Goal: Transaction & Acquisition: Subscribe to service/newsletter

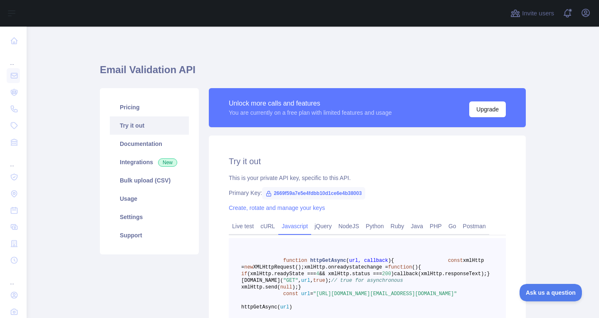
click at [298, 149] on div "Try it out This is your private API key, specific to this API. Primary Key: 266…" at bounding box center [367, 251] width 317 height 230
click at [127, 214] on link "Settings" at bounding box center [149, 217] width 79 height 18
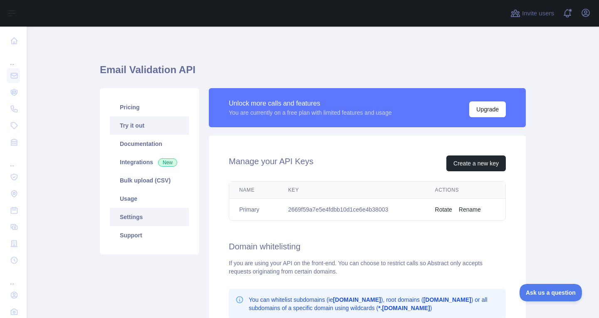
click at [151, 130] on link "Try it out" at bounding box center [149, 126] width 79 height 18
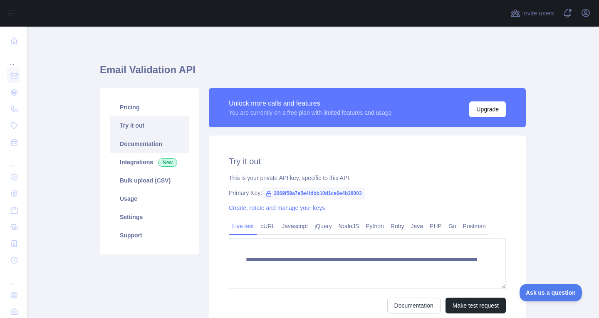
click at [151, 147] on link "Documentation" at bounding box center [149, 144] width 79 height 18
drag, startPoint x: 134, startPoint y: 203, endPoint x: 139, endPoint y: 206, distance: 5.7
click at [134, 203] on link "Usage" at bounding box center [149, 199] width 79 height 18
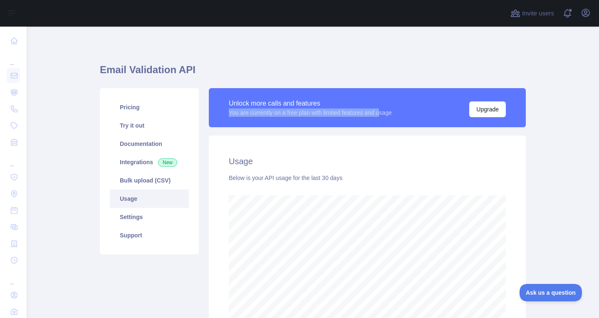
drag, startPoint x: 261, startPoint y: 113, endPoint x: 382, endPoint y: 114, distance: 121.5
click at [381, 114] on div "Unlock more calls and features You are currently on a free plan with limited fe…" at bounding box center [367, 107] width 317 height 39
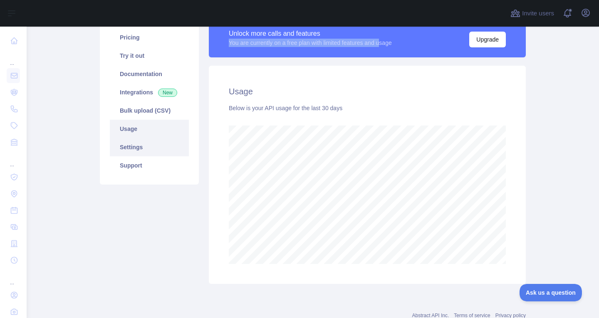
scroll to position [56, 0]
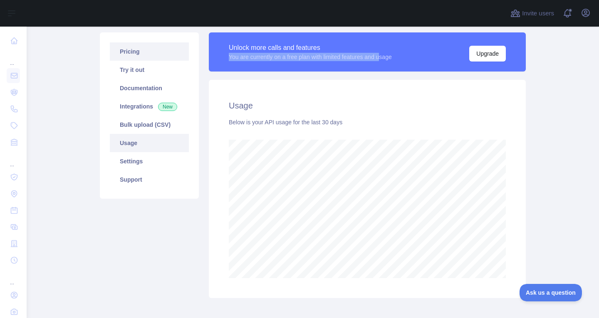
click at [154, 54] on link "Pricing" at bounding box center [149, 51] width 79 height 18
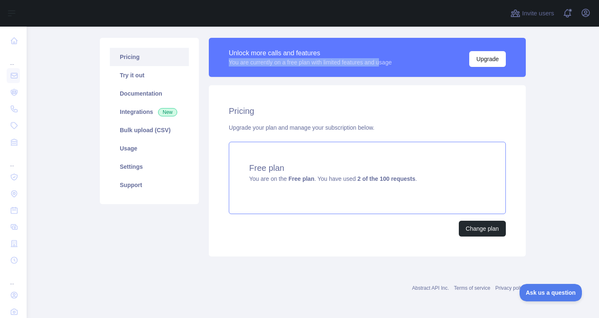
scroll to position [50, 0]
click at [349, 222] on div "Change plan" at bounding box center [367, 229] width 277 height 16
drag, startPoint x: 453, startPoint y: 127, endPoint x: 436, endPoint y: 130, distance: 17.8
click at [442, 129] on div "Upgrade your plan and manage your subscription below." at bounding box center [367, 128] width 277 height 8
click at [374, 134] on div "Pricing Upgrade your plan and manage your subscription below. Free plan You are…" at bounding box center [367, 170] width 317 height 171
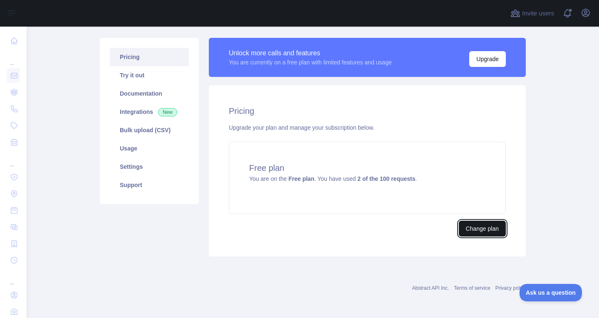
click at [477, 228] on button "Change plan" at bounding box center [482, 229] width 47 height 16
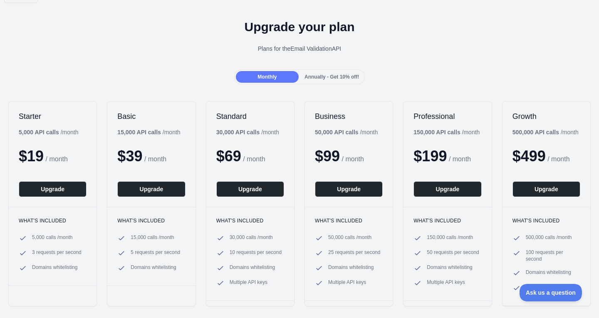
scroll to position [42, 0]
